Goal: Transaction & Acquisition: Subscribe to service/newsletter

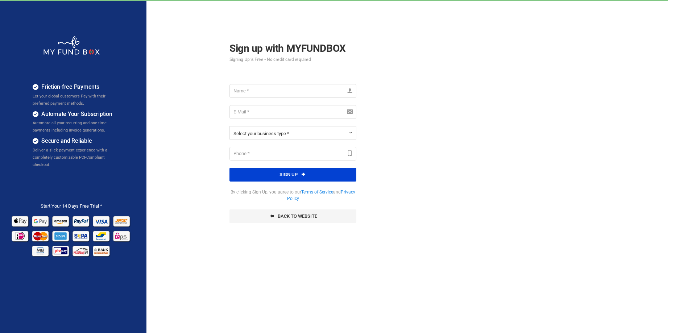
type input "votr123"
type input "[EMAIL_ADDRESS][DOMAIN_NAME]"
type input "[PHONE_NUMBER]"
click at [315, 178] on button "Sign up" at bounding box center [293, 175] width 127 height 14
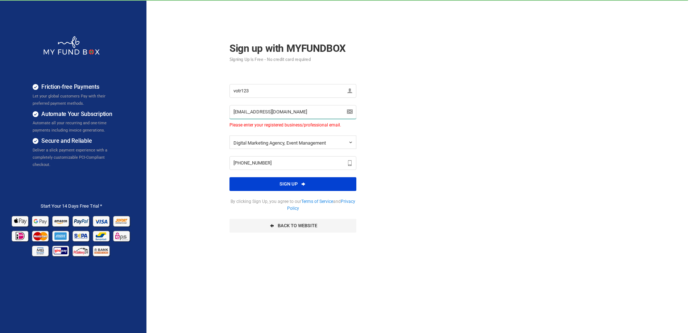
click at [307, 114] on input "[EMAIL_ADDRESS][DOMAIN_NAME]" at bounding box center [293, 112] width 127 height 14
click at [270, 116] on input "[EMAIL_ADDRESS][DOMAIN_NAME]" at bounding box center [293, 112] width 127 height 14
paste input "[EMAIL_ADDRESS][DOMAIN_NAME]"
type input "[EMAIL_ADDRESS][DOMAIN_NAME]"
click at [268, 184] on button "Sign up" at bounding box center [293, 184] width 127 height 14
